Goal: Information Seeking & Learning: Learn about a topic

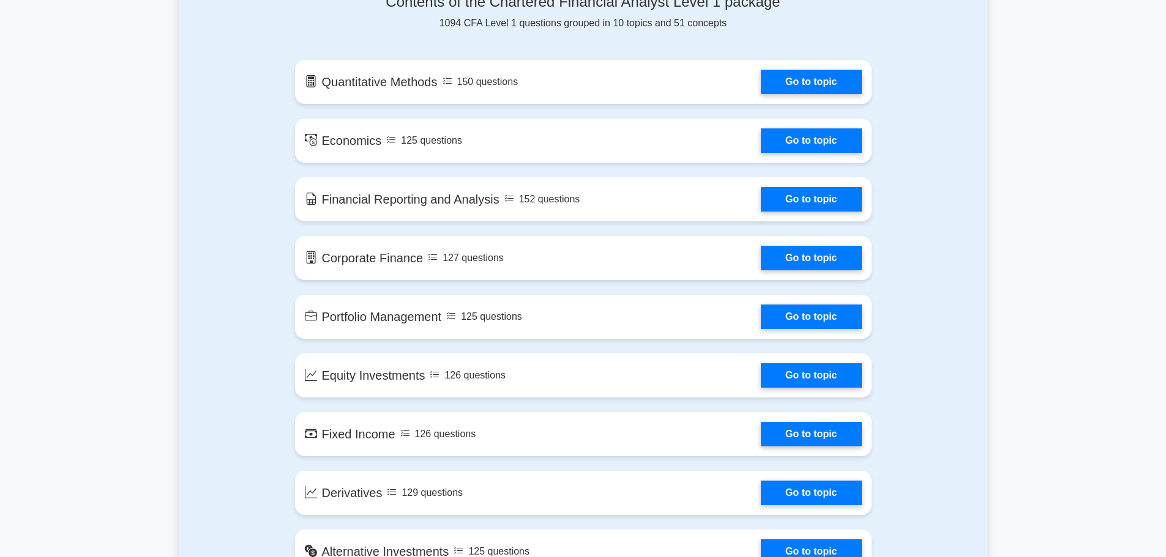
scroll to position [612, 0]
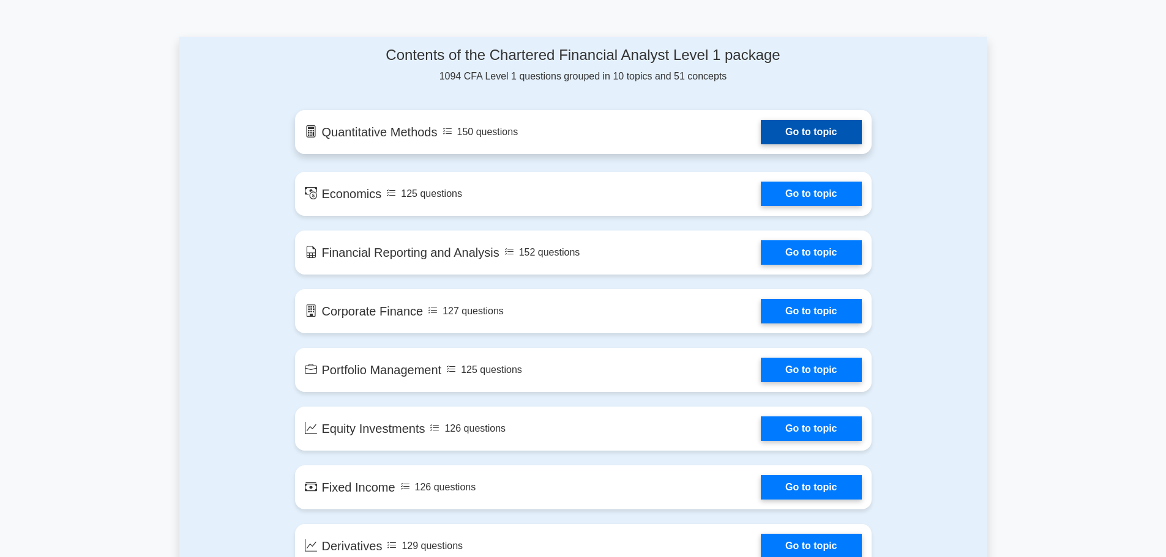
click at [815, 130] on link "Go to topic" at bounding box center [811, 132] width 100 height 24
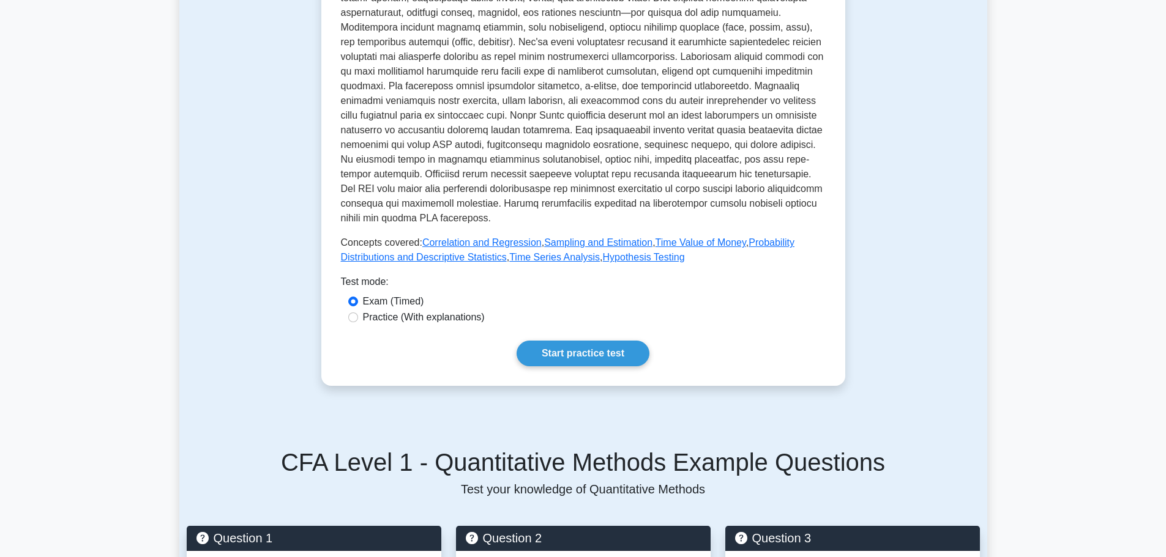
scroll to position [428, 0]
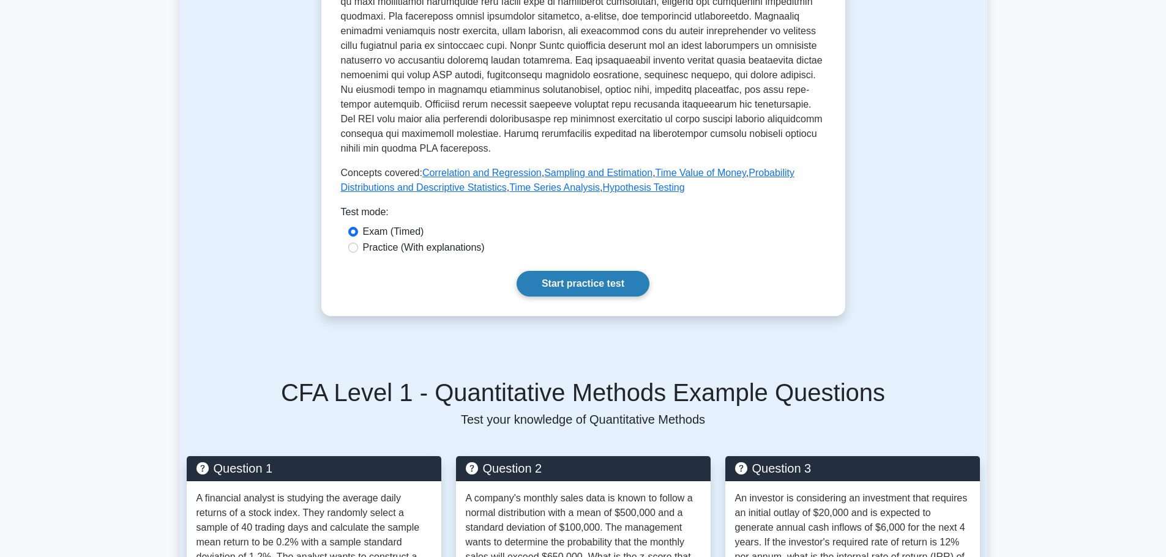
click at [607, 283] on link "Start practice test" at bounding box center [582, 284] width 133 height 26
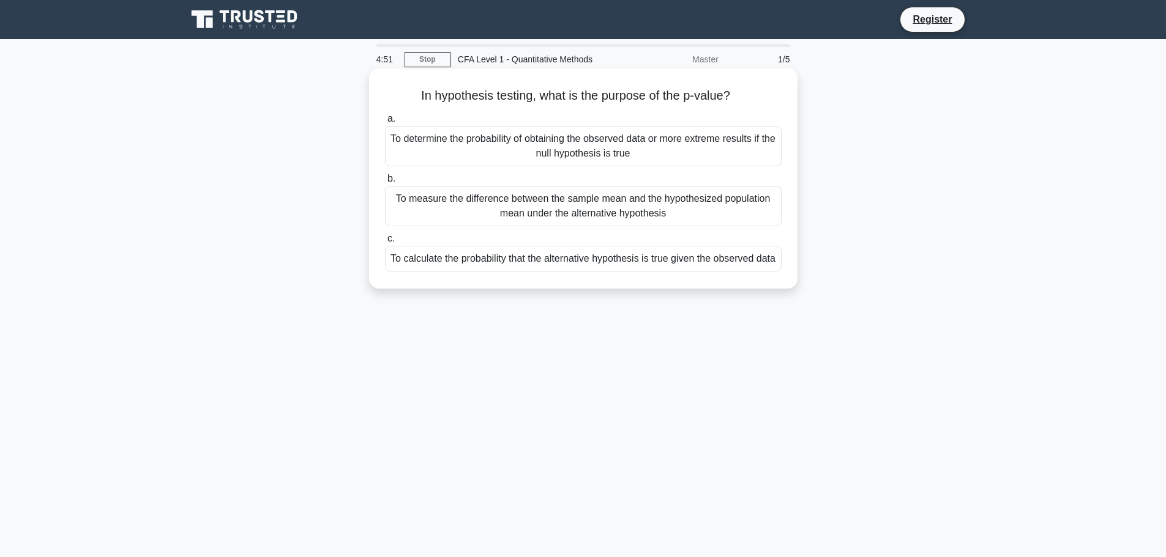
click at [600, 151] on div "To determine the probability of obtaining the observed data or more extreme res…" at bounding box center [583, 146] width 397 height 40
click at [385, 123] on input "a. To determine the probability of obtaining the observed data or more extreme …" at bounding box center [385, 119] width 0 height 8
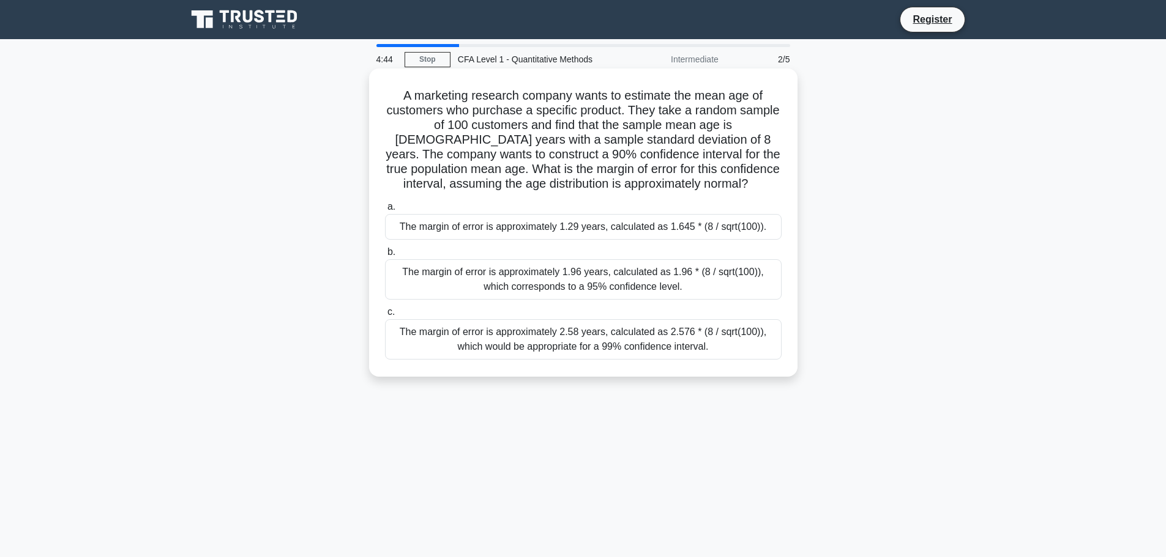
click at [652, 289] on div "The margin of error is approximately 1.96 years, calculated as 1.96 * (8 / sqrt…" at bounding box center [583, 279] width 397 height 40
click at [385, 256] on input "b. The margin of error is approximately 1.96 years, calculated as 1.96 * (8 / s…" at bounding box center [385, 252] width 0 height 8
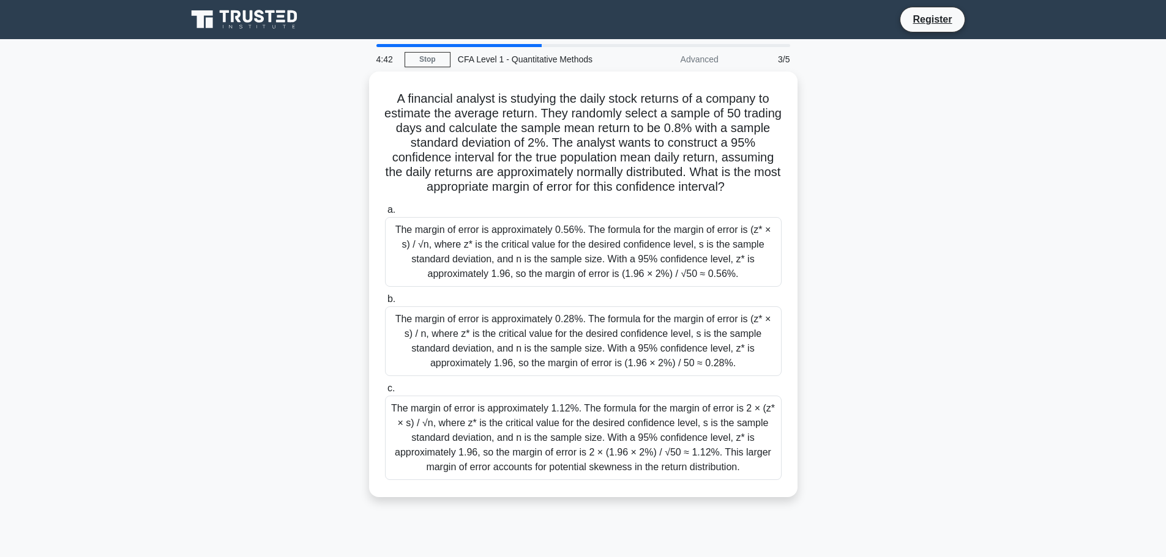
click at [652, 292] on label "b. The margin of error is approximately 0.28%. The formula for the margin of er…" at bounding box center [583, 334] width 397 height 84
click at [385, 296] on input "b. The margin of error is approximately 0.28%. The formula for the margin of er…" at bounding box center [385, 300] width 0 height 8
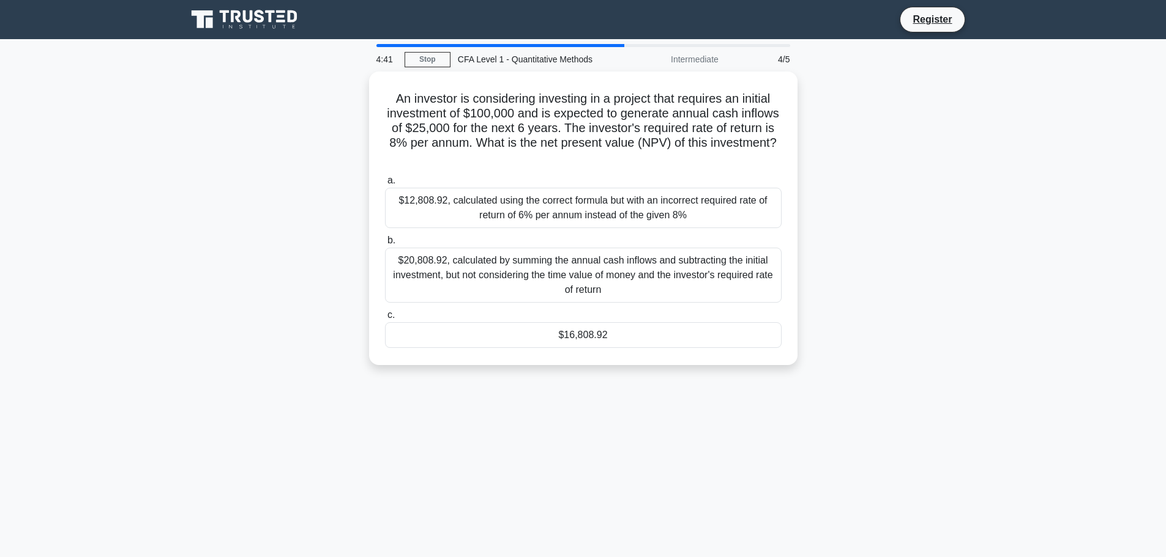
click at [652, 289] on div "$20,808.92, calculated by summing the annual cash inflows and subtracting the i…" at bounding box center [583, 275] width 397 height 55
click at [385, 245] on input "b. $20,808.92, calculated by summing the annual cash inflows and subtracting th…" at bounding box center [385, 241] width 0 height 8
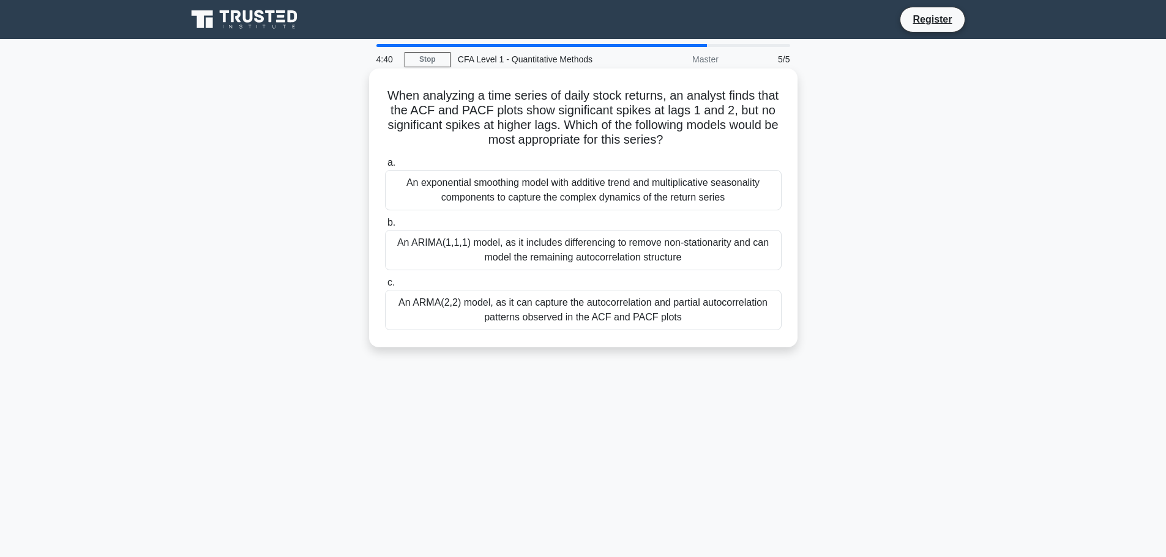
click at [645, 311] on div "An ARMA(2,2) model, as it can capture the autocorrelation and partial autocorre…" at bounding box center [583, 310] width 397 height 40
click at [385, 287] on input "c. An ARMA(2,2) model, as it can capture the autocorrelation and partial autoco…" at bounding box center [385, 283] width 0 height 8
